Goal: Task Accomplishment & Management: Use online tool/utility

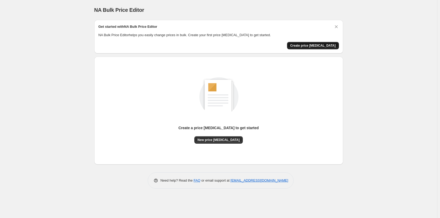
click at [324, 47] on span "Create price [MEDICAL_DATA]" at bounding box center [313, 45] width 46 height 4
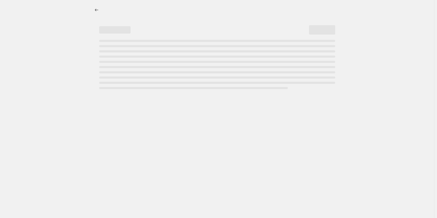
select select "percentage"
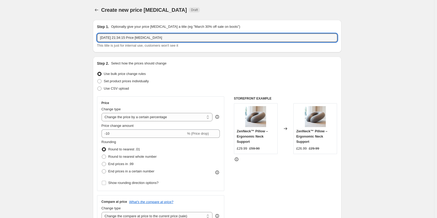
drag, startPoint x: 177, startPoint y: 37, endPoint x: 99, endPoint y: 46, distance: 77.9
click at [99, 46] on div "[DATE] 21:34:15 Price [MEDICAL_DATA] This title is just for internal use, custo…" at bounding box center [217, 40] width 240 height 15
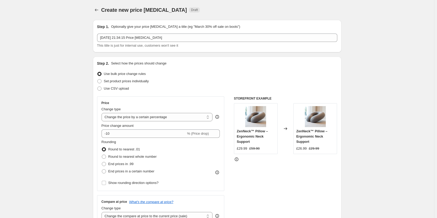
scroll to position [26, 0]
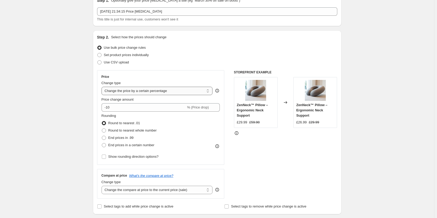
click at [160, 89] on select "Change the price to a certain amount Change the price by a certain amount Chang…" at bounding box center [157, 91] width 111 height 8
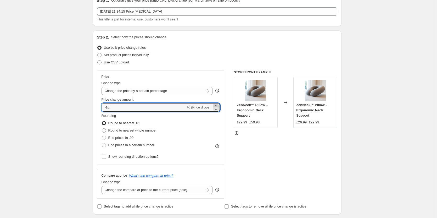
click at [217, 105] on icon at bounding box center [216, 105] width 2 height 1
click at [217, 109] on icon at bounding box center [216, 109] width 3 height 2
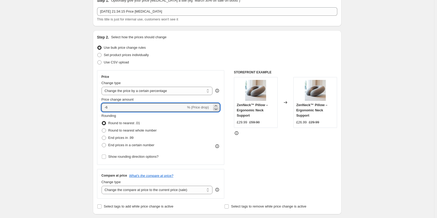
click at [217, 109] on icon at bounding box center [216, 109] width 3 height 2
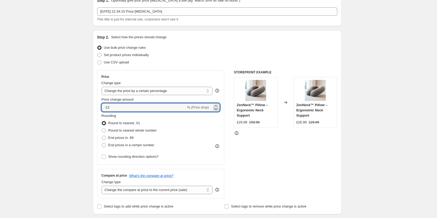
click at [217, 109] on icon at bounding box center [216, 109] width 3 height 2
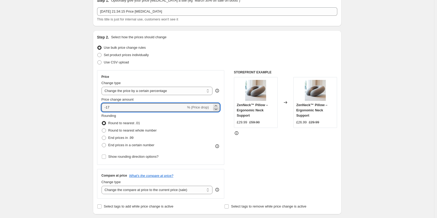
click at [217, 109] on icon at bounding box center [216, 109] width 3 height 2
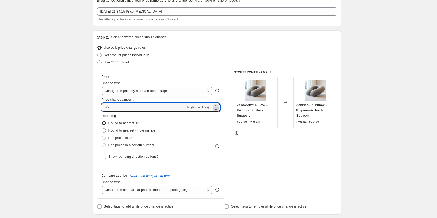
click at [217, 109] on icon at bounding box center [216, 109] width 3 height 2
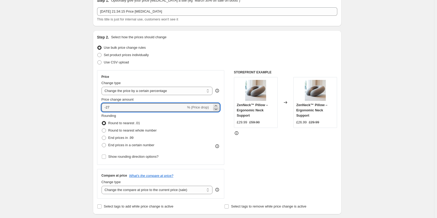
click at [217, 109] on icon at bounding box center [216, 109] width 3 height 2
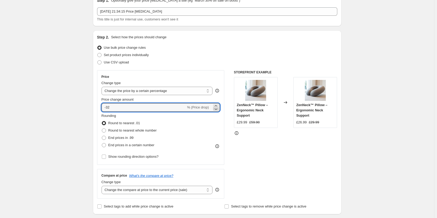
click at [217, 109] on icon at bounding box center [216, 109] width 3 height 2
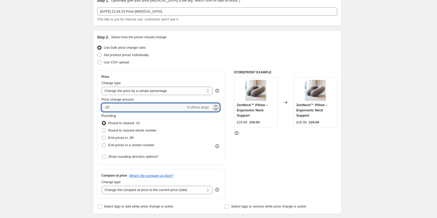
click at [217, 109] on icon at bounding box center [216, 109] width 3 height 2
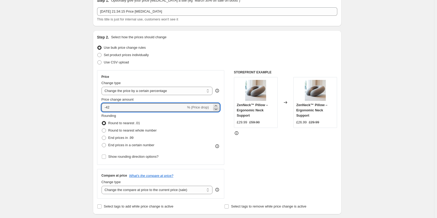
click at [217, 109] on icon at bounding box center [216, 109] width 3 height 2
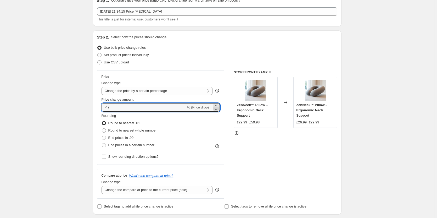
click at [217, 109] on icon at bounding box center [216, 109] width 3 height 2
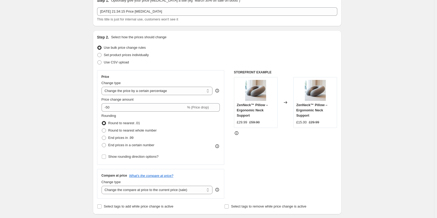
scroll to position [52, 0]
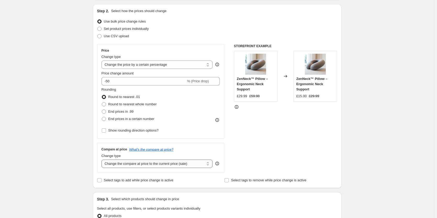
click at [146, 166] on select "Change the compare at price to the current price (sale) Change the compare at p…" at bounding box center [157, 163] width 111 height 8
click at [59, 161] on div "Create new price [MEDICAL_DATA]. This page is ready Create new price [MEDICAL_D…" at bounding box center [217, 210] width 434 height 525
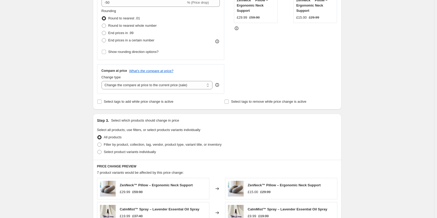
scroll to position [26, 0]
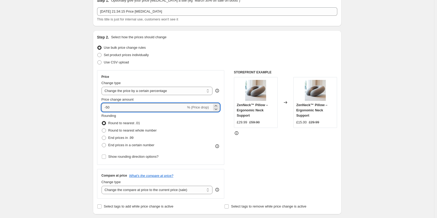
click at [107, 106] on input "-50" at bounding box center [144, 107] width 85 height 8
click at [200, 109] on span "% (Price drop)" at bounding box center [198, 107] width 22 height 4
click at [107, 106] on input "-50" at bounding box center [144, 107] width 85 height 8
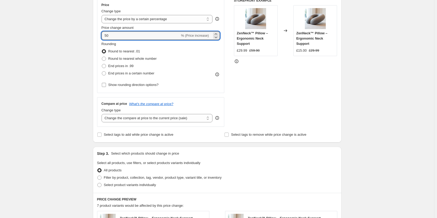
scroll to position [46, 0]
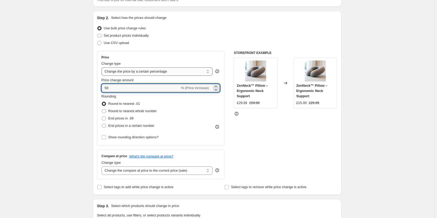
type input "50"
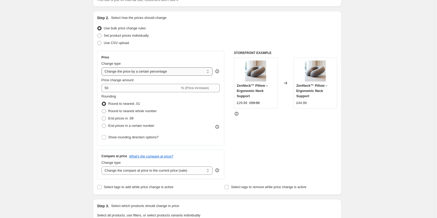
click at [152, 72] on select "Change the price to a certain amount Change the price by a certain amount Chang…" at bounding box center [157, 71] width 111 height 8
select select "no_change"
click at [103, 67] on select "Change the price to a certain amount Change the price by a certain amount Chang…" at bounding box center [157, 71] width 111 height 8
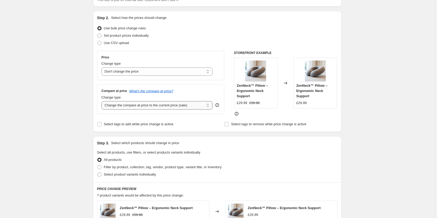
click at [130, 103] on select "Change the compare at price to the current price (sale) Change the compare at p…" at bounding box center [157, 105] width 111 height 8
click at [103, 101] on select "Change the compare at price to the current price (sale) Change the compare at p…" at bounding box center [157, 105] width 111 height 8
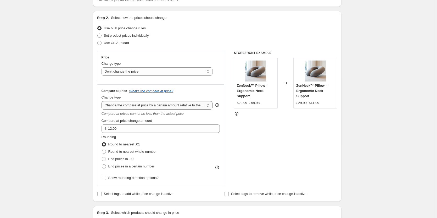
click at [135, 103] on select "Change the compare at price to the current price (sale) Change the compare at p…" at bounding box center [157, 105] width 111 height 8
select select "pp"
click at [103, 101] on select "Change the compare at price to the current price (sale) Change the compare at p…" at bounding box center [157, 105] width 111 height 8
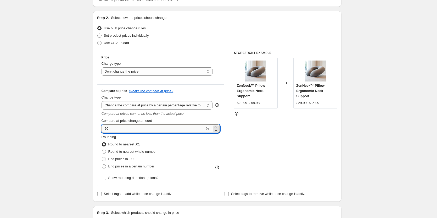
drag, startPoint x: 131, startPoint y: 131, endPoint x: 105, endPoint y: 131, distance: 26.2
click at [105, 131] on input "20" at bounding box center [153, 128] width 103 height 8
type input "50"
click at [54, 131] on div "Create new price [MEDICAL_DATA]. This page is ready Create new price [MEDICAL_D…" at bounding box center [217, 220] width 434 height 532
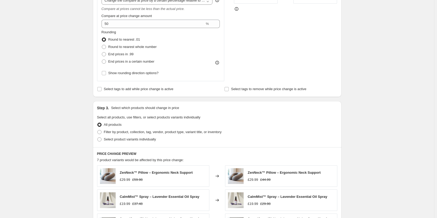
scroll to position [72, 0]
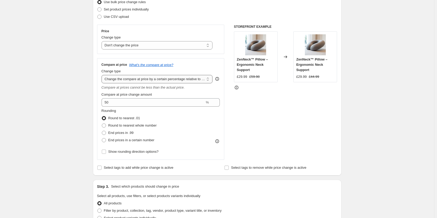
click at [151, 80] on select "Change the compare at price to the current price (sale) Change the compare at p…" at bounding box center [157, 79] width 111 height 8
click at [103, 75] on select "Change the compare at price to the current price (sale) Change the compare at p…" at bounding box center [157, 79] width 111 height 8
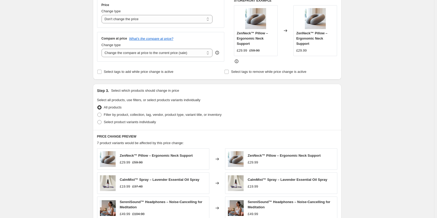
scroll to position [19, 0]
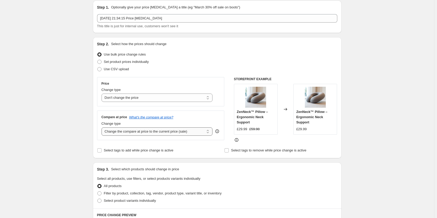
click at [143, 130] on select "Change the compare at price to the current price (sale) Change the compare at p…" at bounding box center [157, 131] width 111 height 8
click at [103, 127] on select "Change the compare at price to the current price (sale) Change the compare at p…" at bounding box center [157, 131] width 111 height 8
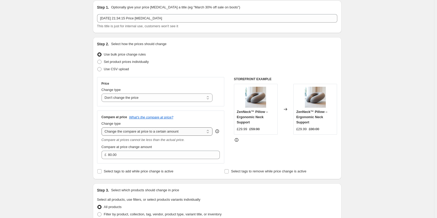
click at [131, 135] on select "Change the compare at price to the current price (sale) Change the compare at p…" at bounding box center [157, 131] width 111 height 8
select select "bp"
click at [103, 127] on select "Change the compare at price to the current price (sale) Change the compare at p…" at bounding box center [157, 131] width 111 height 8
type input "12.00"
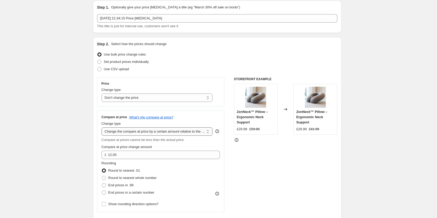
click at [133, 128] on select "Change the compare at price to the current price (sale) Change the compare at p…" at bounding box center [157, 131] width 111 height 8
click at [103, 127] on select "Change the compare at price to the current price (sale) Change the compare at p…" at bounding box center [157, 131] width 111 height 8
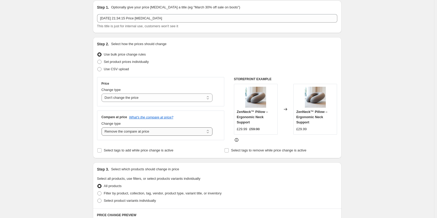
click at [163, 133] on select "Change the compare at price to the current price (sale) Change the compare at p…" at bounding box center [157, 131] width 111 height 8
click at [103, 127] on select "Change the compare at price to the current price (sale) Change the compare at p…" at bounding box center [157, 131] width 111 height 8
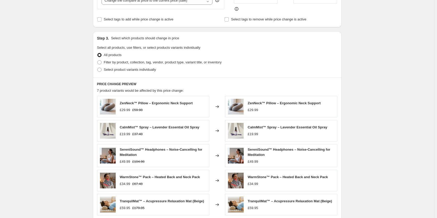
scroll to position [203, 0]
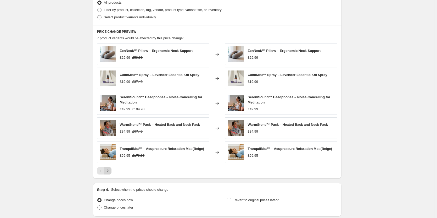
click at [110, 171] on icon "Next" at bounding box center [107, 170] width 5 height 5
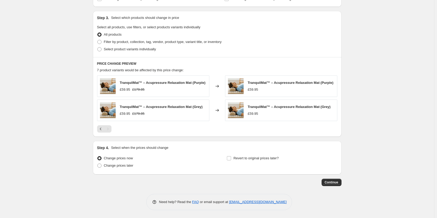
scroll to position [171, 0]
click at [102, 127] on icon "Previous" at bounding box center [100, 128] width 5 height 5
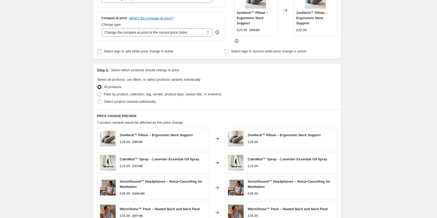
scroll to position [66, 0]
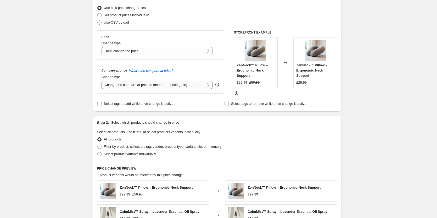
click at [142, 85] on select "Change the compare at price to the current price (sale) Change the compare at p…" at bounding box center [157, 85] width 111 height 8
click at [76, 78] on div "Create new price [MEDICAL_DATA]. This page is ready Create new price [MEDICAL_D…" at bounding box center [217, 165] width 434 height 462
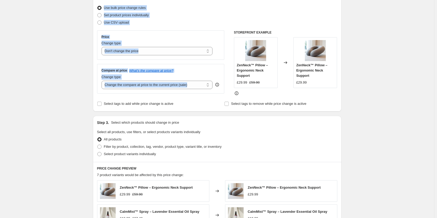
drag, startPoint x: 91, startPoint y: 47, endPoint x: 214, endPoint y: 89, distance: 130.1
click at [214, 89] on div "Step 1. Optionally give your price [MEDICAL_DATA] a title (eg "March 30% off sa…" at bounding box center [215, 157] width 253 height 414
copy div "Step 2. Select how the prices should change Use bulk price change rules Set pro…"
click at [195, 84] on select "Change the compare at price to the current price (sale) Change the compare at p…" at bounding box center [157, 85] width 111 height 8
select select "percentage"
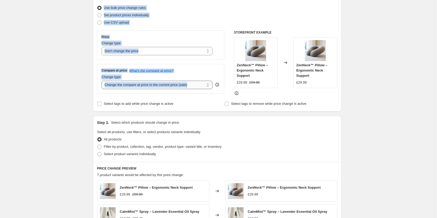
click at [103, 81] on select "Change the compare at price to the current price (sale) Change the compare at p…" at bounding box center [157, 85] width 111 height 8
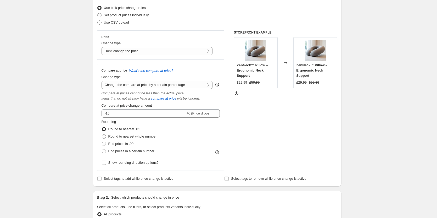
click at [71, 110] on div "Create new price [MEDICAL_DATA]. This page is ready Create new price [MEDICAL_D…" at bounding box center [217, 202] width 434 height 537
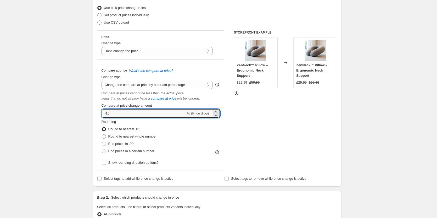
drag, startPoint x: 113, startPoint y: 114, endPoint x: 102, endPoint y: 114, distance: 10.2
click at [102, 114] on div "Compare at price What's the compare at price? Change type Change the compare at…" at bounding box center [160, 117] width 127 height 107
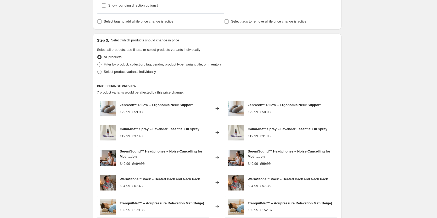
scroll to position [144, 0]
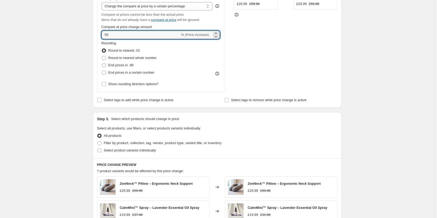
type input "50"
click at [101, 57] on div "Compare at price What's the compare at price? Change type Change the compare at…" at bounding box center [160, 38] width 127 height 107
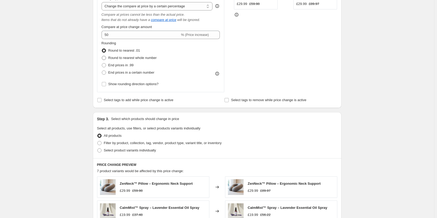
click at [105, 57] on span at bounding box center [104, 58] width 4 height 4
click at [102, 56] on input "Round to nearest whole number" at bounding box center [102, 56] width 0 height 0
radio input "true"
click at [106, 73] on span at bounding box center [104, 72] width 4 height 4
click at [102, 71] on input "End prices in a certain number" at bounding box center [102, 70] width 0 height 0
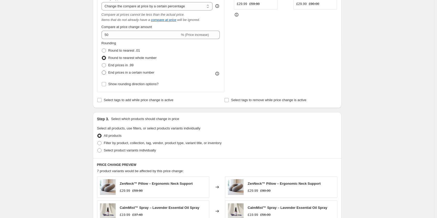
radio input "true"
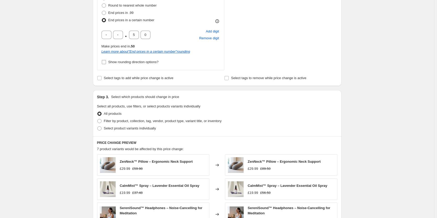
scroll to position [171, 0]
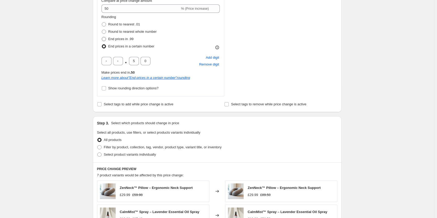
click at [106, 39] on span at bounding box center [104, 39] width 5 height 5
click at [102, 37] on input "End prices in .99" at bounding box center [102, 37] width 0 height 0
radio input "true"
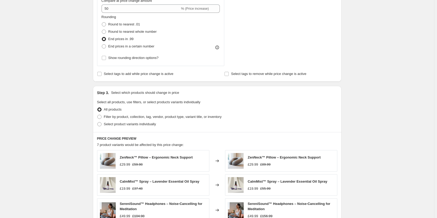
scroll to position [144, 0]
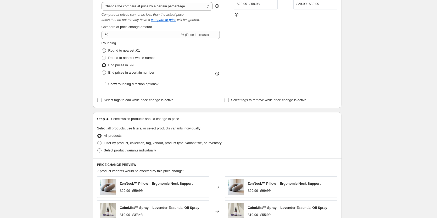
click at [108, 50] on label "Round to nearest .01" at bounding box center [121, 50] width 38 height 7
click at [102, 49] on input "Round to nearest .01" at bounding box center [102, 48] width 0 height 0
radio input "true"
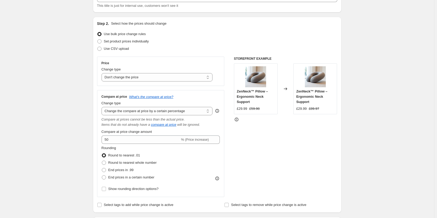
scroll to position [14, 0]
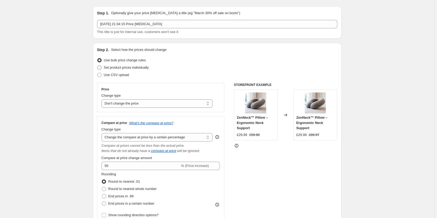
click at [101, 68] on span at bounding box center [99, 67] width 4 height 4
click at [98, 66] on input "Set product prices individually" at bounding box center [97, 65] width 0 height 0
radio input "true"
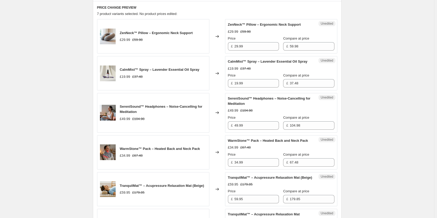
scroll to position [183, 0]
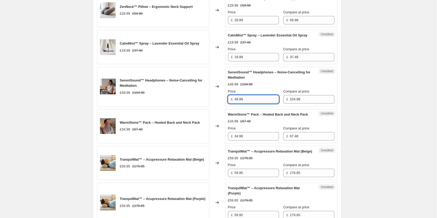
click at [238, 103] on input "49.99" at bounding box center [256, 99] width 44 height 8
type input "39.99"
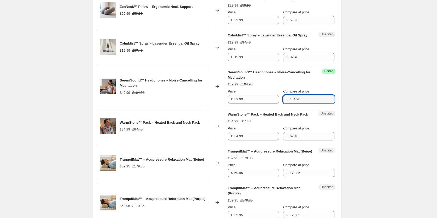
drag, startPoint x: 291, startPoint y: 104, endPoint x: 286, endPoint y: 105, distance: 5.1
click at [286, 103] on div "£ 104.98" at bounding box center [308, 99] width 51 height 8
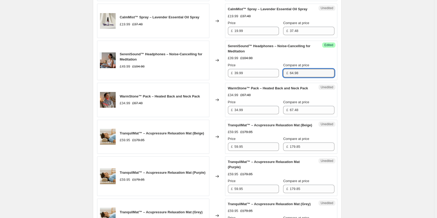
scroll to position [235, 0]
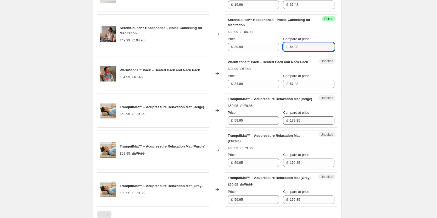
type input "64.98"
click at [290, 125] on input "179.85" at bounding box center [312, 120] width 44 height 8
click at [294, 125] on input "119.85" at bounding box center [312, 120] width 44 height 8
drag, startPoint x: 294, startPoint y: 134, endPoint x: 282, endPoint y: 134, distance: 11.8
click at [283, 125] on div "£ 119.95" at bounding box center [308, 120] width 51 height 8
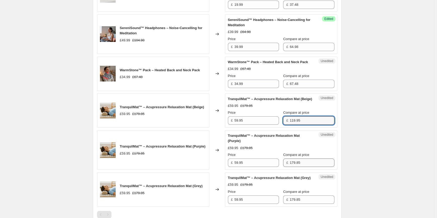
type input "119.95"
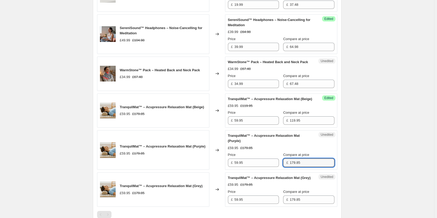
drag, startPoint x: 302, startPoint y: 178, endPoint x: 278, endPoint y: 178, distance: 24.1
click at [278, 167] on div "Price £ 59.95 Compare at price £ 179.85" at bounding box center [281, 159] width 106 height 15
paste input "19.9"
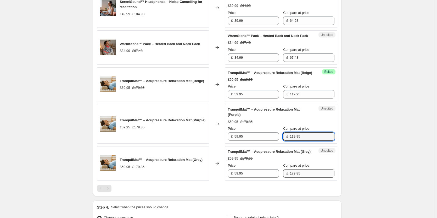
type input "119.95"
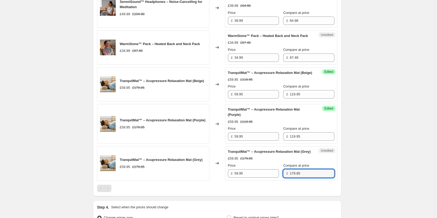
drag, startPoint x: 304, startPoint y: 195, endPoint x: 281, endPoint y: 190, distance: 22.6
click at [283, 177] on div "£ 179.85" at bounding box center [308, 173] width 51 height 8
paste input "19.9"
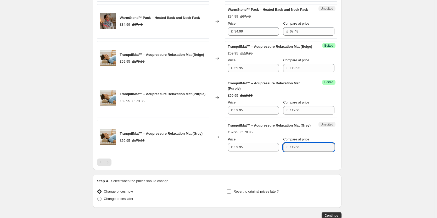
scroll to position [342, 0]
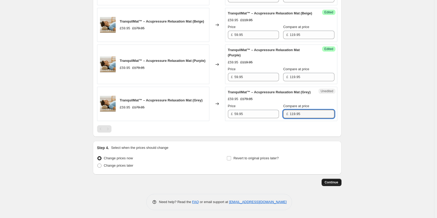
type input "119.95"
click at [332, 180] on button "Continue" at bounding box center [332, 181] width 20 height 7
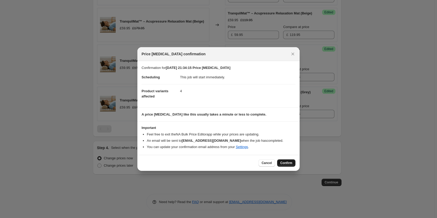
click at [291, 162] on span "Confirm" at bounding box center [286, 163] width 12 height 4
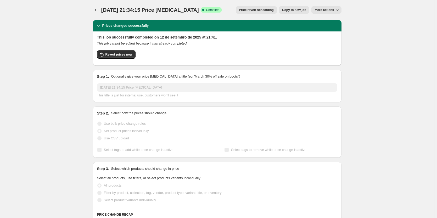
click at [322, 9] on span "More actions" at bounding box center [324, 10] width 19 height 4
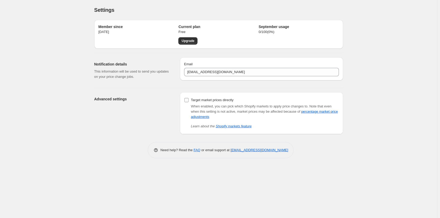
click at [187, 98] on input "Target market prices directly" at bounding box center [186, 100] width 4 height 4
checkbox input "true"
